Goal: Find specific page/section: Find specific page/section

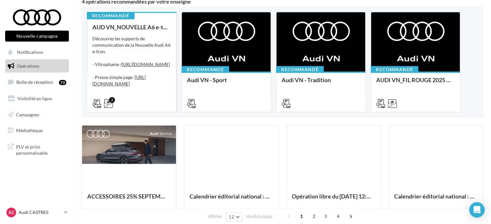
scroll to position [64, 0]
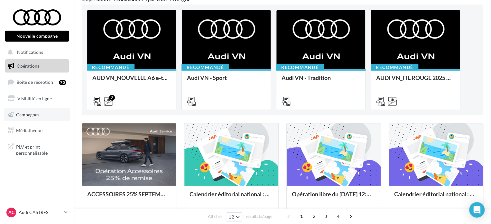
click at [41, 116] on link "Campagnes" at bounding box center [37, 115] width 66 height 14
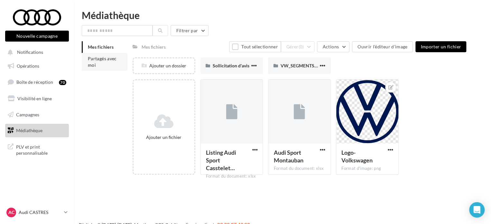
click at [112, 56] on span "Partagés avec moi" at bounding box center [102, 62] width 29 height 12
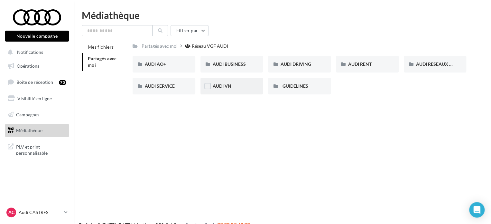
click at [233, 87] on div "AUDI VN" at bounding box center [232, 86] width 38 height 6
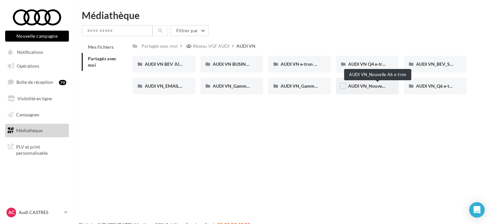
click at [377, 88] on span "AUDI VN_Nouvelle A6 e-tron" at bounding box center [377, 85] width 59 height 5
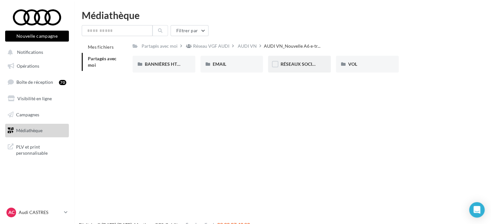
click at [299, 66] on span "RÉSEAUX SOCIAUX" at bounding box center [300, 63] width 41 height 5
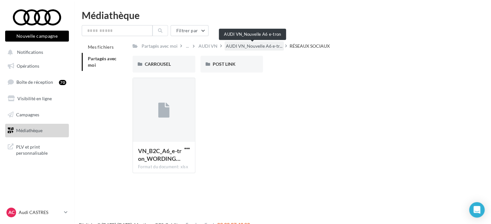
click at [236, 49] on span "AUDI VN_Nouvelle A6 e-tr..." at bounding box center [254, 46] width 57 height 6
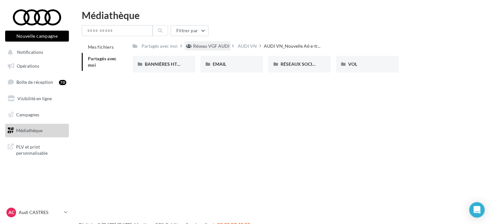
click at [226, 46] on div "Réseau VGF AUDI" at bounding box center [211, 46] width 36 height 6
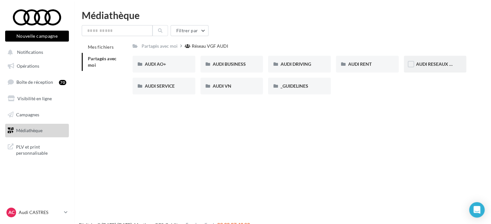
click at [430, 57] on div "AUDI RESEAUX SOCIAUX" at bounding box center [435, 64] width 63 height 17
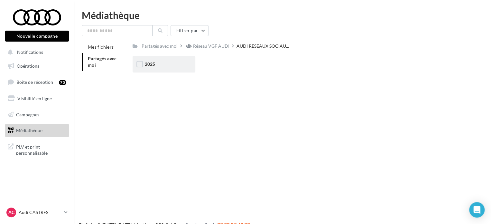
click at [172, 63] on div "2025" at bounding box center [164, 64] width 38 height 6
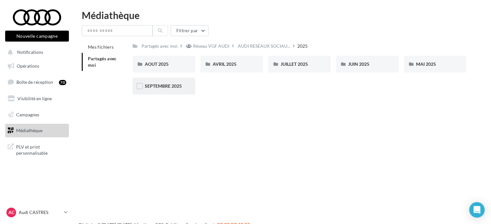
click at [184, 89] on div "SEPTEMBRE 2025" at bounding box center [164, 86] width 63 height 17
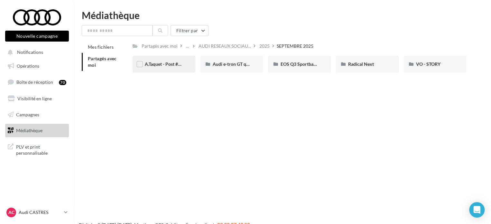
click at [163, 67] on div "A.Taquet - Post #2 Audi RS6" at bounding box center [164, 64] width 38 height 6
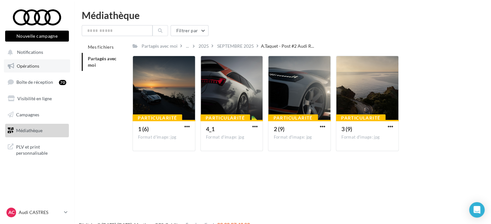
click at [35, 68] on span "Opérations" at bounding box center [28, 65] width 23 height 5
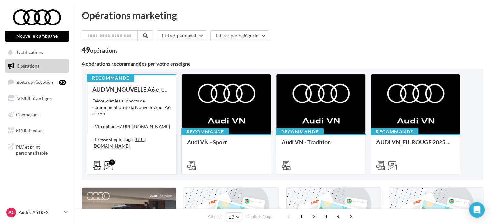
click at [143, 95] on div "AUD VN_NOUVELLE A6 e-tron Découvrez les supports de communication de la Nouvell…" at bounding box center [131, 127] width 78 height 82
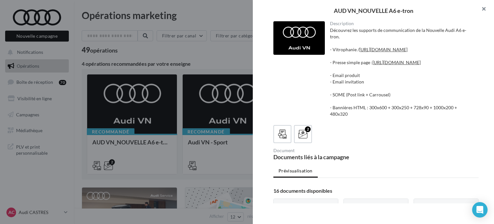
click at [484, 9] on button "button" at bounding box center [481, 9] width 26 height 19
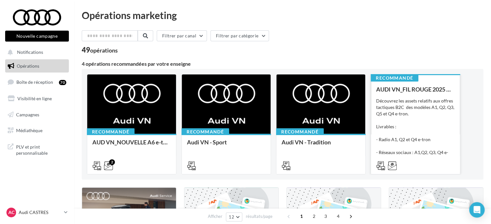
click at [386, 109] on div "Découvrez les assets relatifs aux offres tactiques B2C des modèles A1, Q2, Q3, …" at bounding box center [415, 129] width 78 height 64
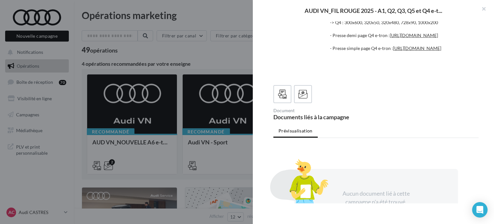
scroll to position [107, 0]
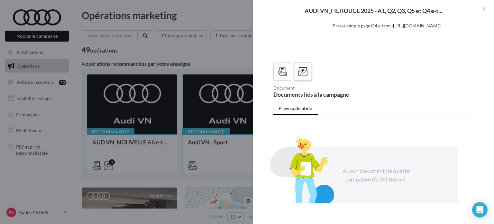
click at [310, 80] on label at bounding box center [303, 71] width 18 height 18
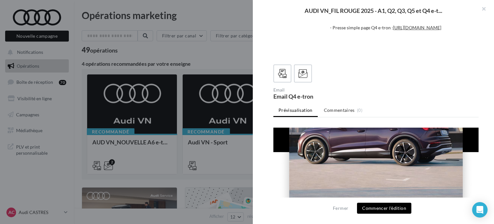
scroll to position [0, 0]
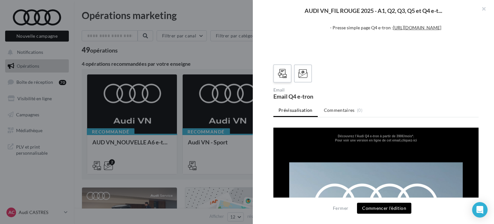
click at [290, 77] on label at bounding box center [282, 73] width 18 height 18
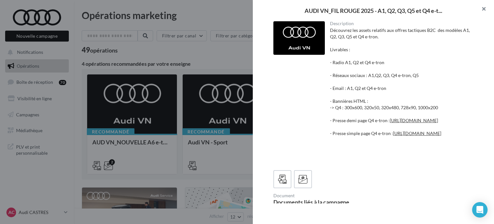
click at [487, 10] on button "button" at bounding box center [481, 9] width 26 height 19
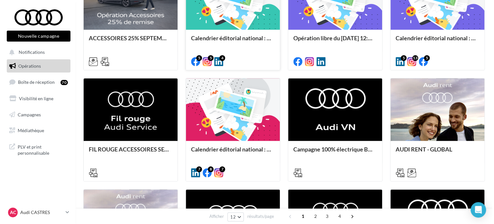
scroll to position [213, 0]
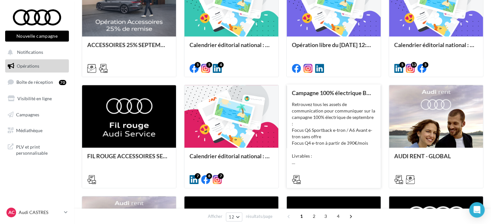
click at [321, 120] on div "Retrouvez tous les assets de communication pour communiquer sur la campagne 100…" at bounding box center [334, 133] width 84 height 64
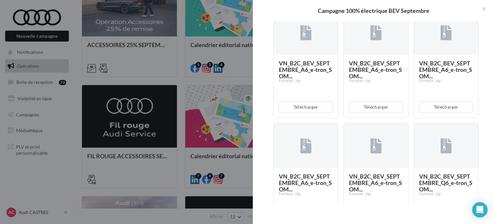
scroll to position [646, 0]
